Goal: Browse casually: Explore the website without a specific task or goal

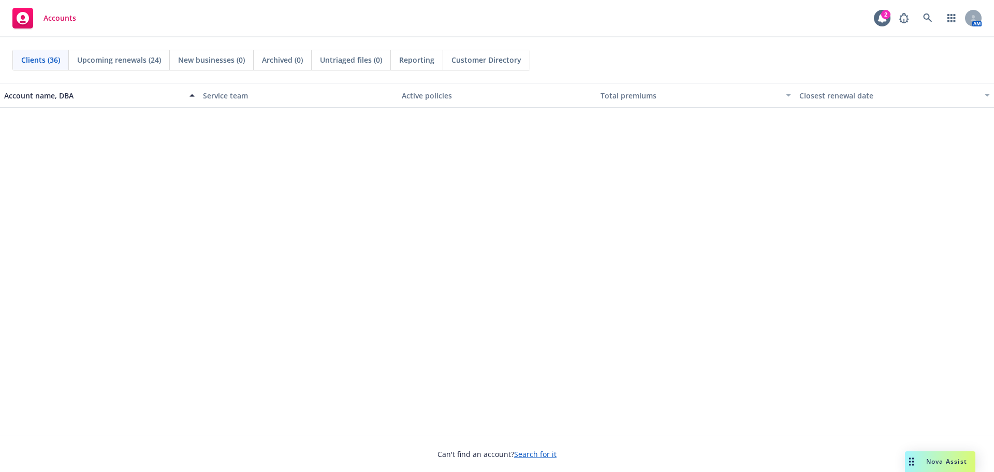
scroll to position [570, 0]
